Goal: Book appointment/travel/reservation

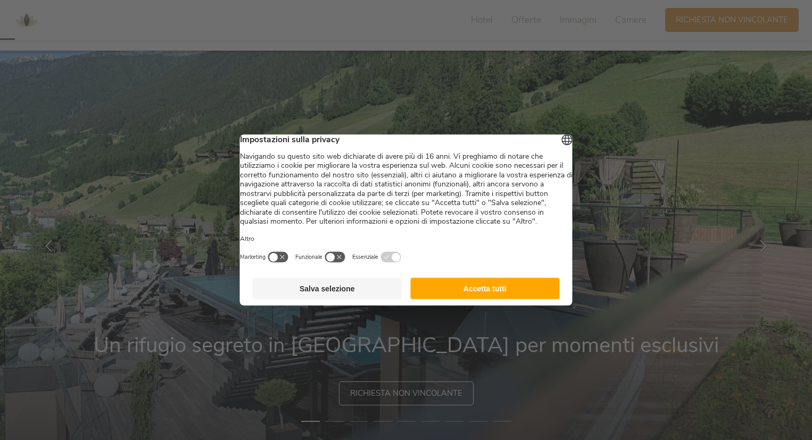
scroll to position [53, 0]
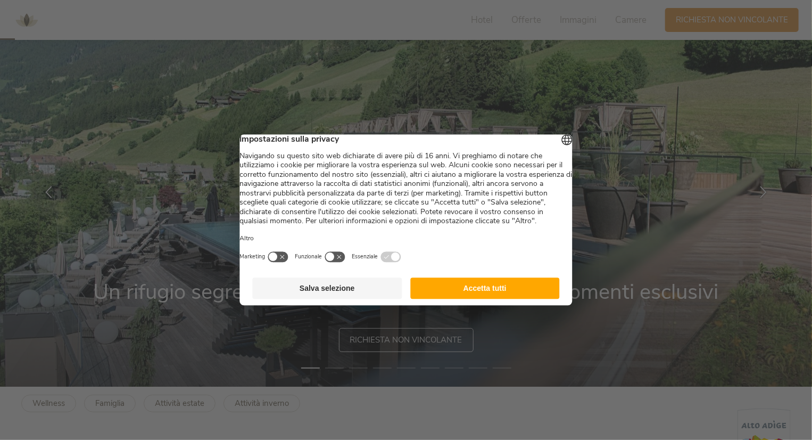
click at [433, 297] on button "Accetta tutti" at bounding box center [485, 288] width 150 height 21
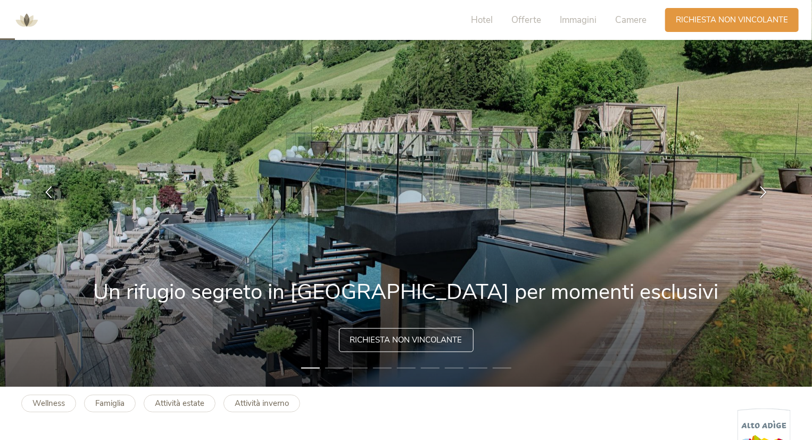
scroll to position [0, 0]
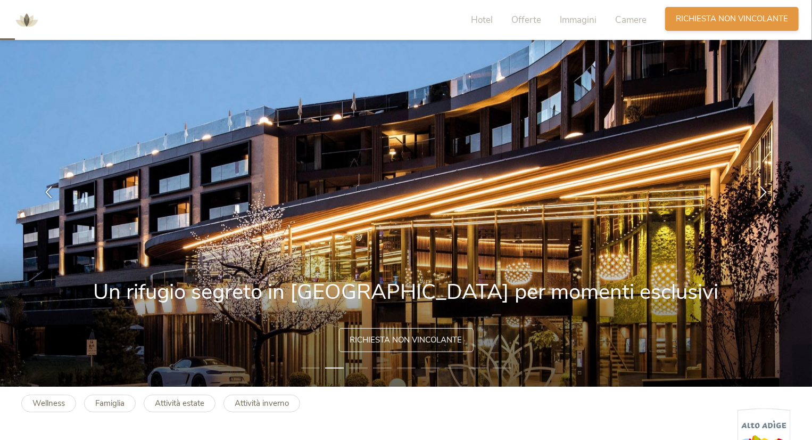
click at [696, 16] on span "Richiesta non vincolante" at bounding box center [732, 18] width 112 height 11
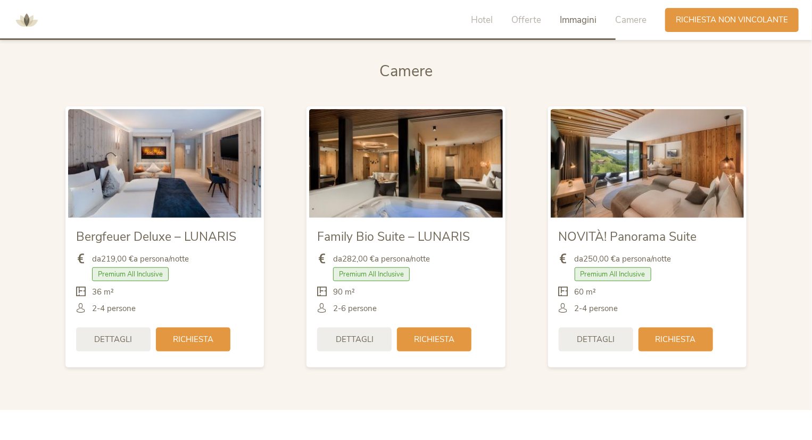
scroll to position [2510, 0]
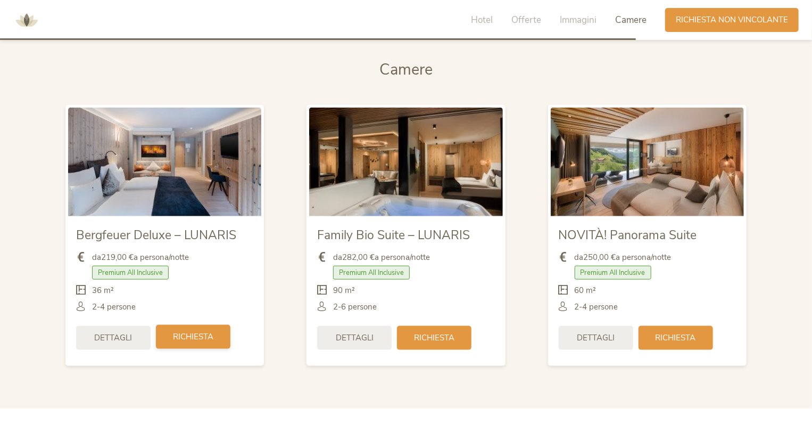
click at [158, 337] on div "Richiesta" at bounding box center [193, 337] width 75 height 24
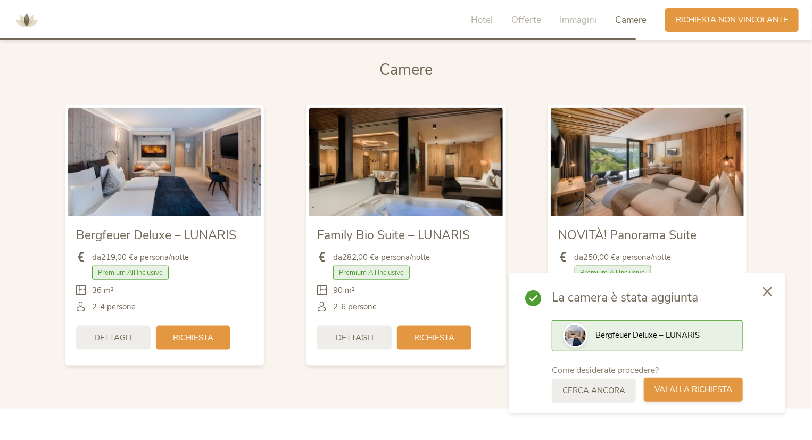
click at [677, 389] on span "Vai alla richiesta" at bounding box center [694, 389] width 78 height 11
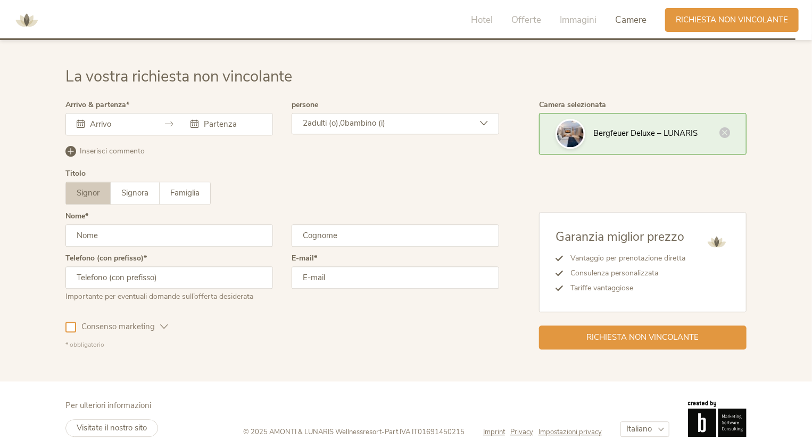
scroll to position [3201, 0]
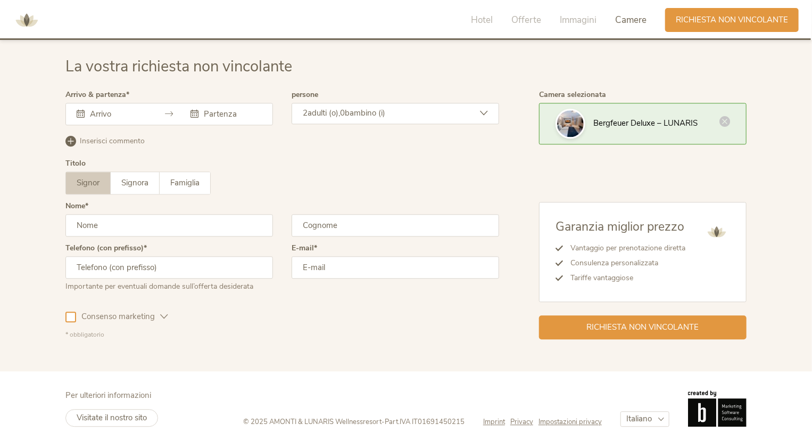
click at [722, 124] on icon at bounding box center [725, 121] width 11 height 11
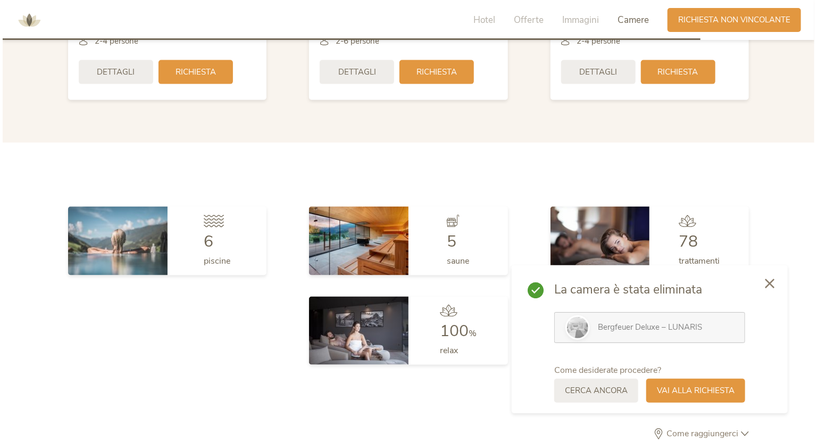
scroll to position [2616, 0]
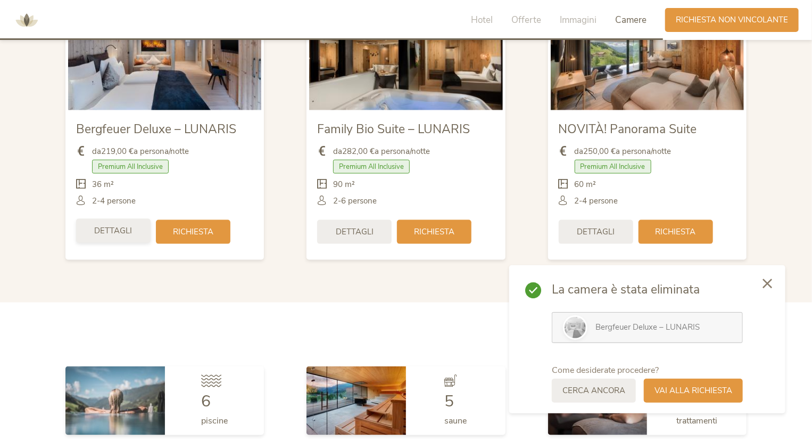
click at [111, 233] on span "Dettagli" at bounding box center [114, 230] width 38 height 11
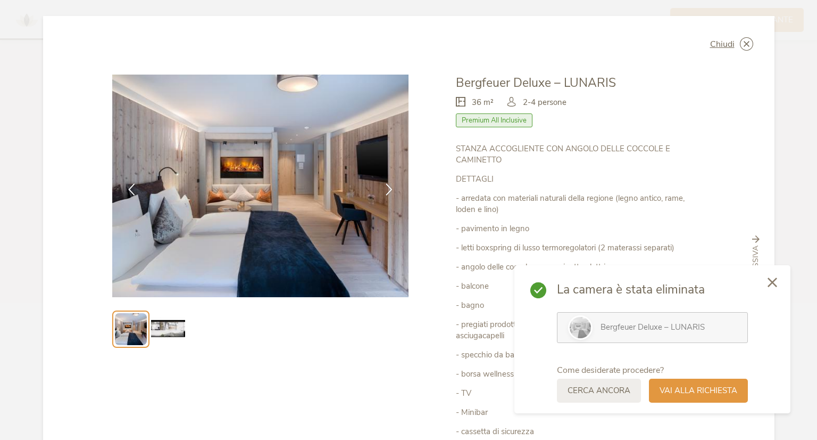
click at [766, 287] on div at bounding box center [773, 283] width 36 height 38
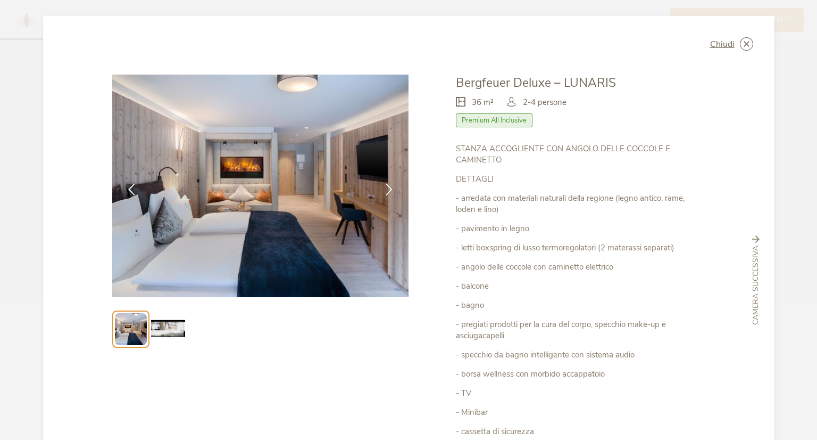
scroll to position [121, 0]
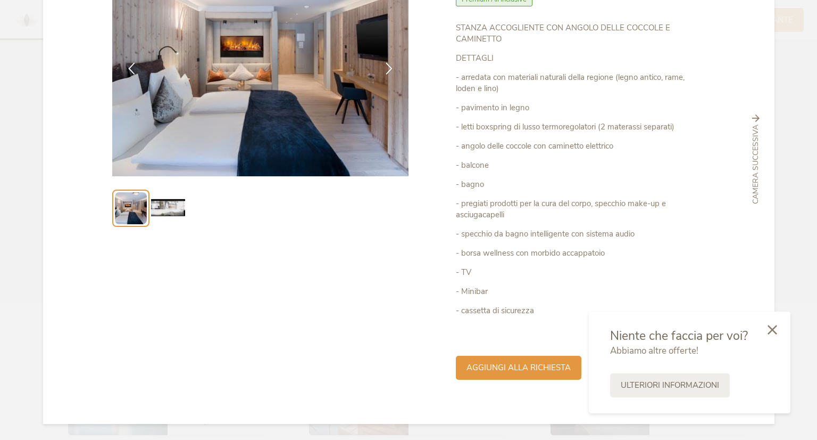
click at [772, 331] on icon at bounding box center [773, 330] width 10 height 10
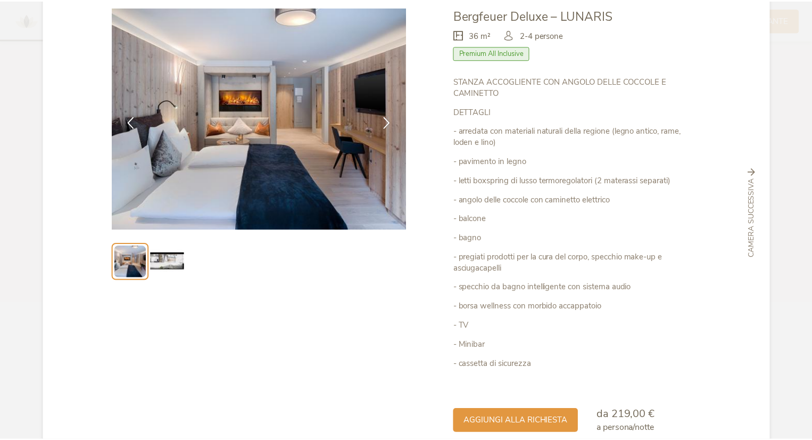
scroll to position [0, 0]
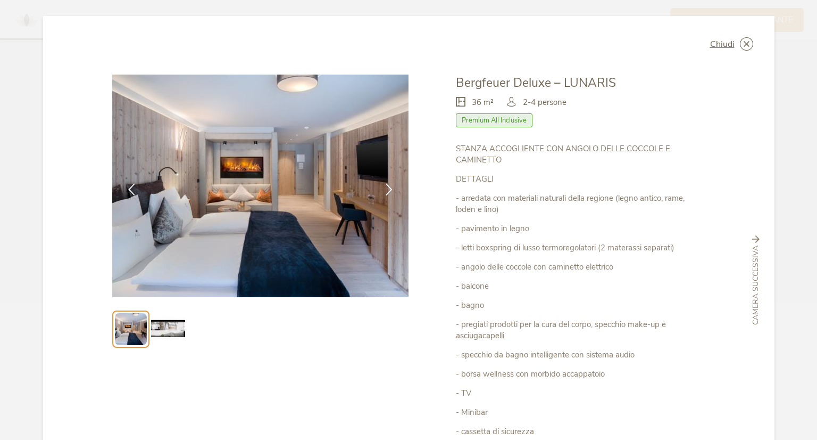
click at [0, 0] on icon at bounding box center [0, 0] width 0 height 0
